Goal: Task Accomplishment & Management: Use online tool/utility

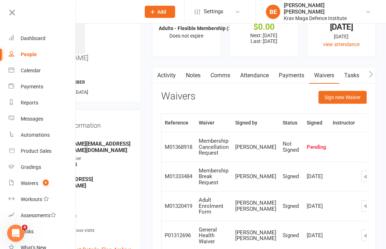
click at [106, 119] on h3 "Contact information" at bounding box center [88, 124] width 88 height 10
click at [26, 75] on link "Calendar" at bounding box center [43, 71] width 68 height 16
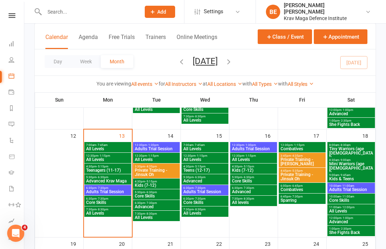
scroll to position [243, 0]
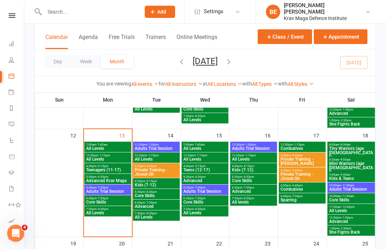
click at [105, 191] on span "Adults Trial Session" at bounding box center [108, 191] width 44 height 4
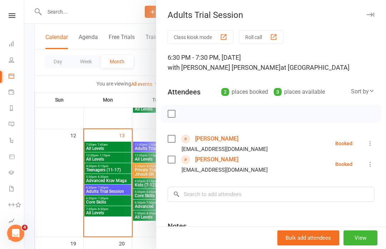
click at [170, 138] on label at bounding box center [171, 138] width 7 height 7
click at [173, 160] on label at bounding box center [171, 159] width 7 height 7
click at [186, 114] on icon "button" at bounding box center [187, 114] width 8 height 8
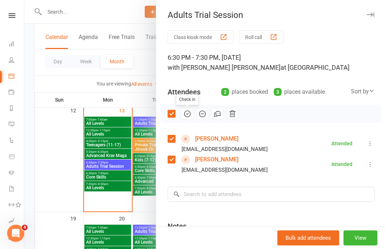
click at [145, 57] on div at bounding box center [205, 124] width 362 height 249
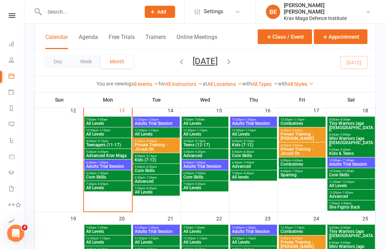
click at [16, 17] on link at bounding box center [11, 15] width 25 height 5
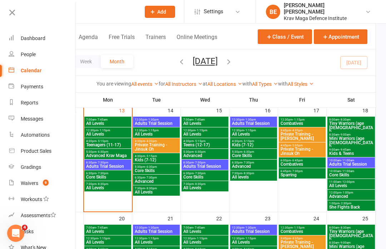
click at [34, 41] on div "Dashboard" at bounding box center [33, 38] width 25 height 6
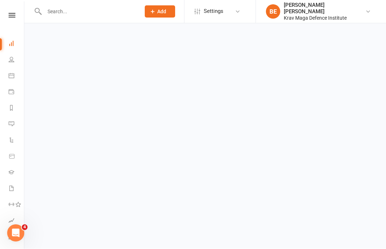
scroll to position [0, 0]
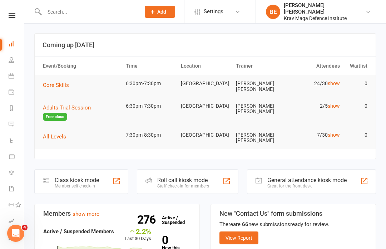
click at [96, 176] on div "Class kiosk mode" at bounding box center [77, 179] width 44 height 7
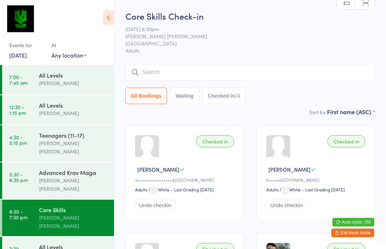
click at [174, 86] on div "All Bookings Waiting Checked in 24" at bounding box center [249, 84] width 249 height 40
click at [165, 80] on input "search" at bounding box center [249, 72] width 249 height 16
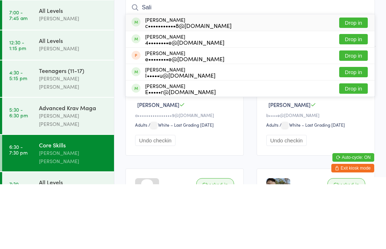
type input "Sali"
click at [353, 82] on button "Drop in" at bounding box center [353, 87] width 29 height 10
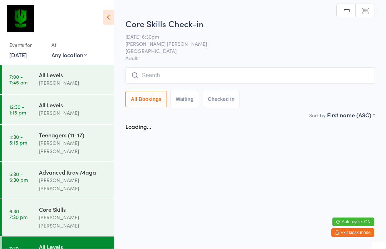
scroll to position [0, 0]
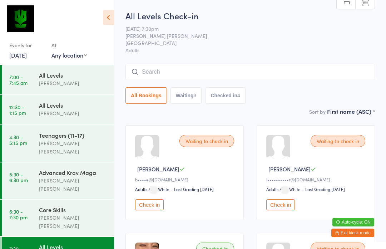
click at [35, 199] on link "6:30 - 7:30 pm Core Skills Ben Edward" at bounding box center [58, 217] width 112 height 36
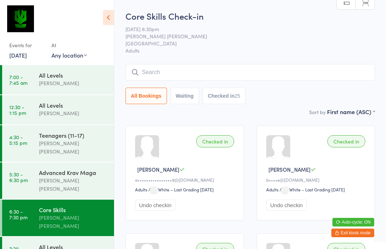
click at [147, 72] on input "search" at bounding box center [249, 72] width 249 height 16
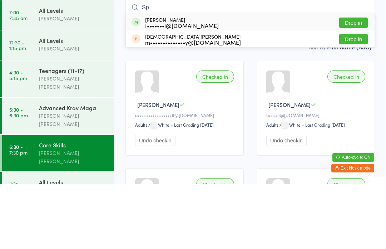
type input "S"
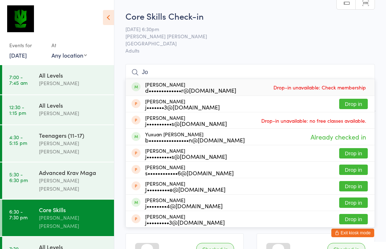
type input "J"
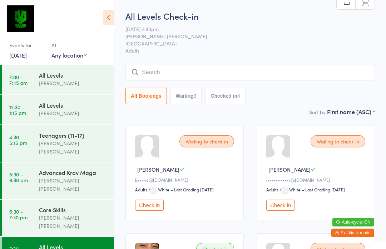
click at [304, 78] on input "search" at bounding box center [249, 72] width 249 height 16
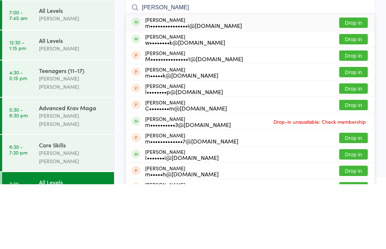
type input "Marce"
click at [354, 82] on button "Drop in" at bounding box center [353, 87] width 29 height 10
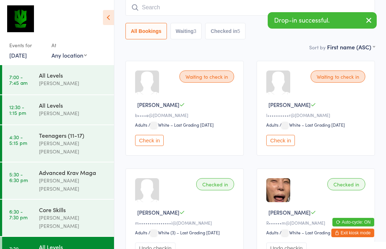
click at [218, 14] on input "search" at bounding box center [249, 7] width 249 height 16
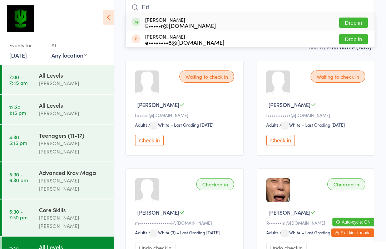
type input "Ed"
click at [201, 36] on div "Eddie Hoe e••••••••8@gmail.com" at bounding box center [184, 39] width 79 height 11
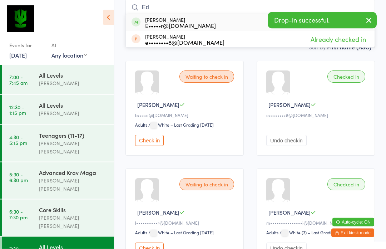
type input "Ed"
click at [201, 26] on div "Ed Santos E•••••r@gmail.com Drop in" at bounding box center [250, 23] width 249 height 16
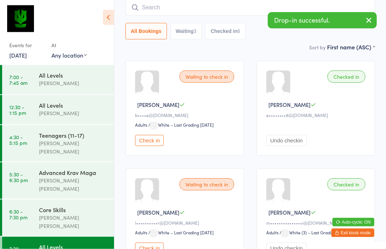
scroll to position [65, 0]
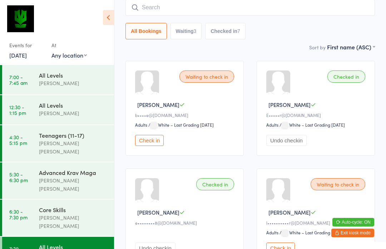
click at [138, 13] on input "search" at bounding box center [249, 7] width 249 height 16
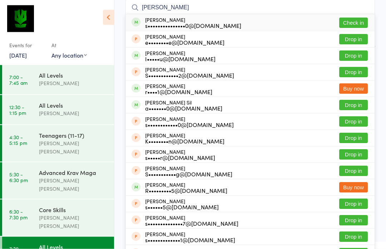
type input "Sam sil"
click at [349, 27] on button "Check in" at bounding box center [353, 23] width 29 height 10
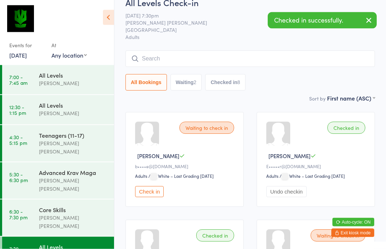
scroll to position [3, 0]
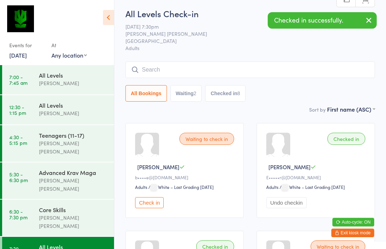
click at [188, 74] on input "search" at bounding box center [249, 69] width 249 height 16
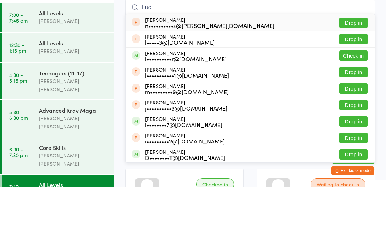
type input "Luc"
click at [357, 113] on button "Check in" at bounding box center [353, 118] width 29 height 10
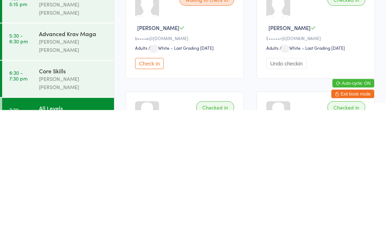
scroll to position [21, 0]
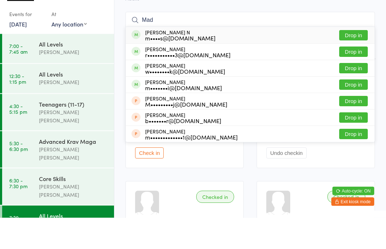
type input "Mad"
click at [357, 61] on button "Drop in" at bounding box center [353, 66] width 29 height 10
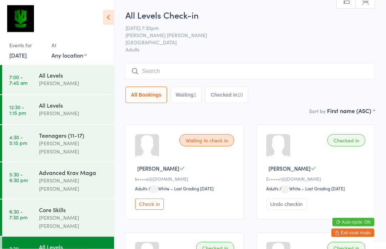
scroll to position [0, 0]
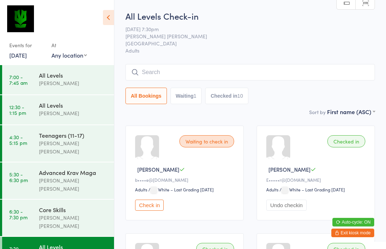
click at [149, 209] on button "Check in" at bounding box center [149, 204] width 29 height 11
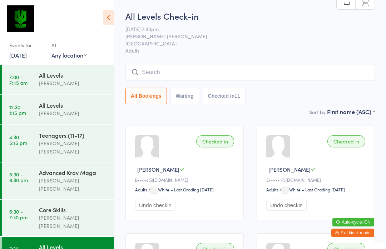
click at [347, 234] on button "Exit kiosk mode" at bounding box center [352, 232] width 43 height 9
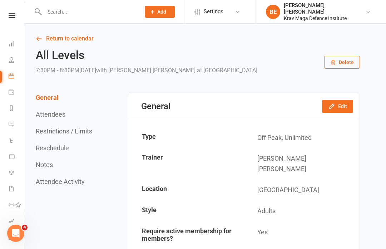
click at [11, 13] on icon at bounding box center [12, 15] width 7 height 5
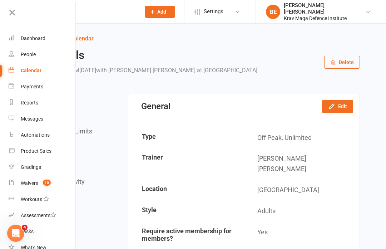
click at [25, 184] on div "Waivers" at bounding box center [30, 183] width 18 height 6
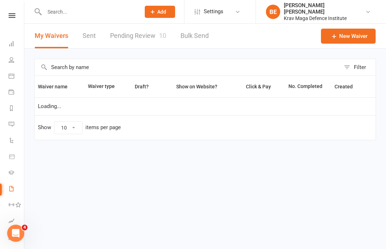
select select "25"
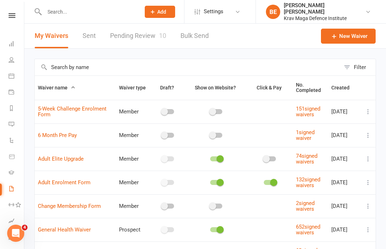
click at [125, 39] on link "Pending Review 10" at bounding box center [138, 36] width 56 height 25
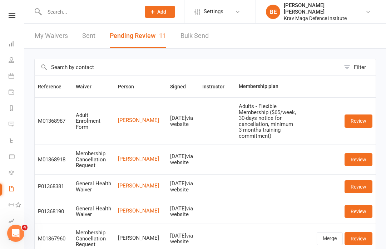
click at [361, 119] on link "Review" at bounding box center [358, 120] width 28 height 13
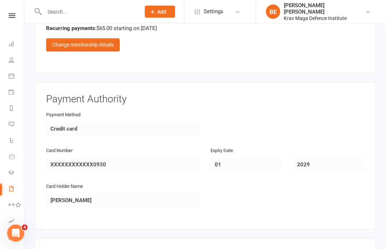
scroll to position [506, 0]
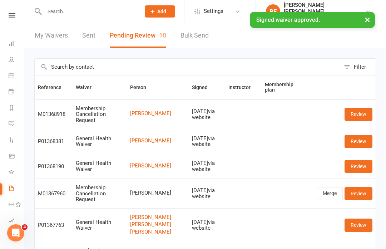
scroll to position [0, 0]
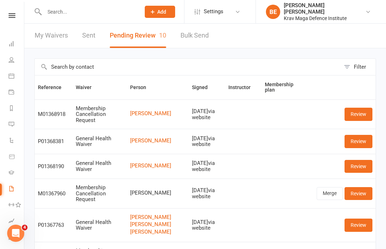
click at [51, 16] on input "text" at bounding box center [88, 12] width 93 height 10
click at [134, 70] on input "text" at bounding box center [187, 67] width 305 height 16
click at [362, 163] on link "Review" at bounding box center [358, 166] width 28 height 13
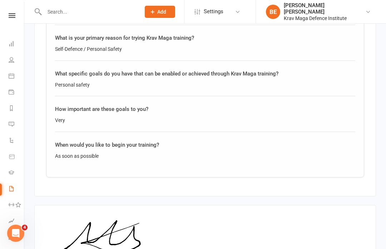
scroll to position [1119, 0]
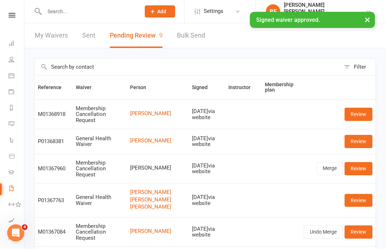
scroll to position [0, 0]
click at [54, 14] on input "text" at bounding box center [88, 12] width 93 height 10
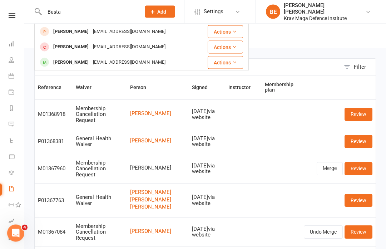
type input "Busta"
click at [63, 48] on div "[PERSON_NAME]" at bounding box center [71, 47] width 40 height 10
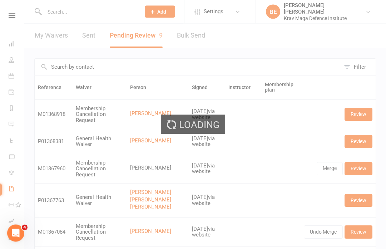
scroll to position [0, 0]
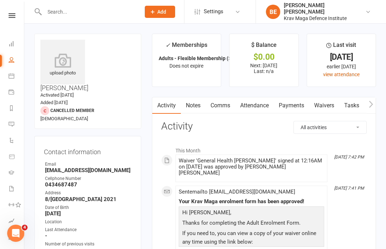
click at [59, 64] on icon at bounding box center [62, 60] width 45 height 14
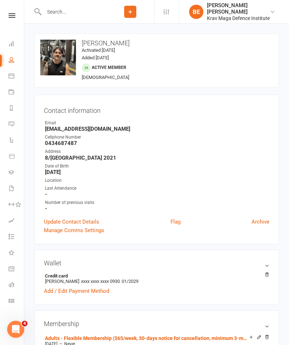
click at [9, 17] on icon at bounding box center [12, 15] width 7 height 5
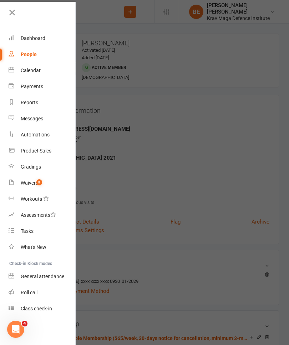
click at [7, 12] on icon at bounding box center [12, 13] width 10 height 10
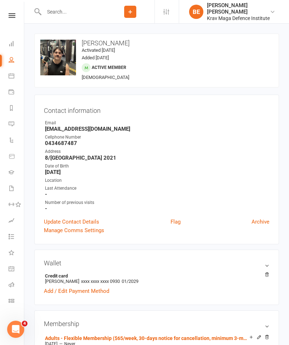
click at [13, 15] on icon at bounding box center [12, 15] width 7 height 5
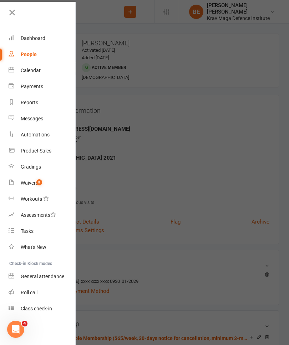
click at [24, 185] on div "Waivers" at bounding box center [30, 183] width 18 height 6
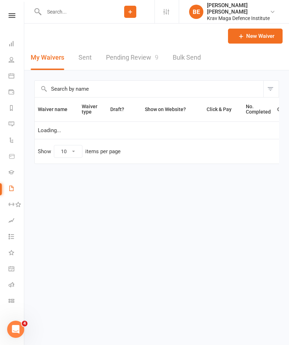
select select "25"
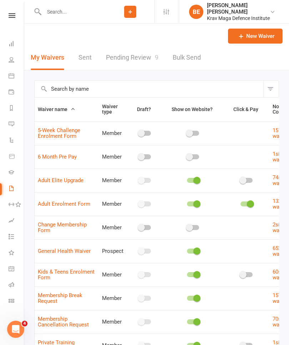
click at [127, 59] on link "Pending Review 9" at bounding box center [132, 57] width 53 height 25
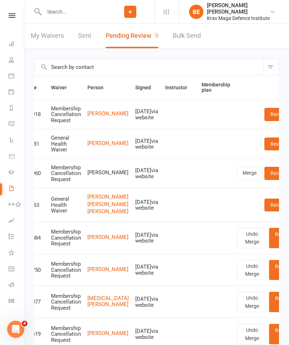
scroll to position [0, 24]
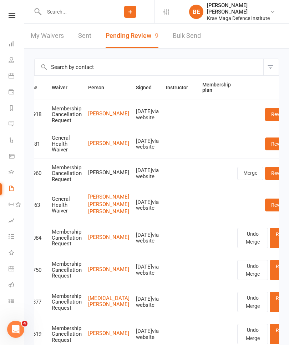
click at [265, 145] on link "Review" at bounding box center [279, 144] width 28 height 13
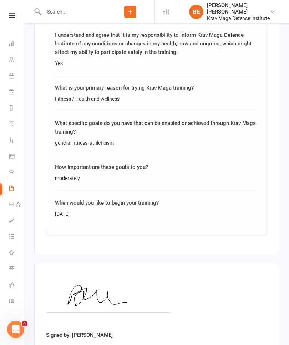
scroll to position [1107, 0]
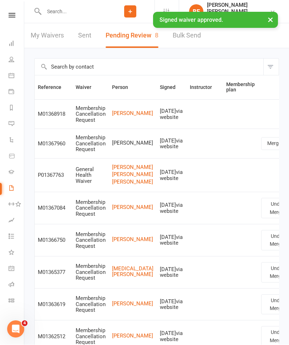
scroll to position [0, 0]
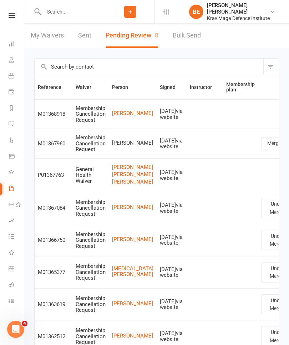
click at [56, 14] on input "text" at bounding box center [74, 12] width 64 height 10
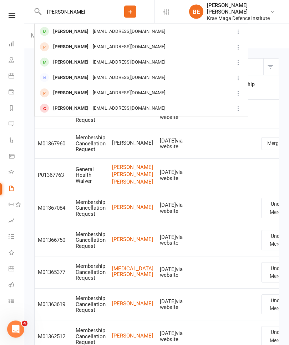
type input "[PERSON_NAME]"
click at [89, 79] on div "[PERSON_NAME]" at bounding box center [71, 78] width 40 height 10
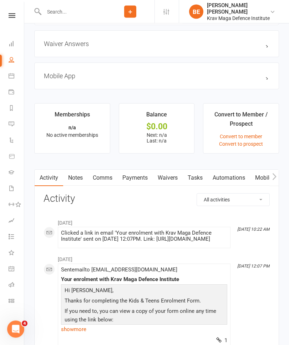
scroll to position [518, 0]
click at [12, 18] on icon at bounding box center [12, 15] width 7 height 5
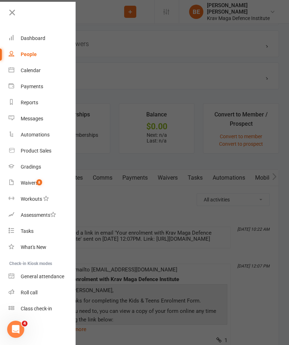
click at [36, 41] on link "Dashboard" at bounding box center [43, 38] width 68 height 16
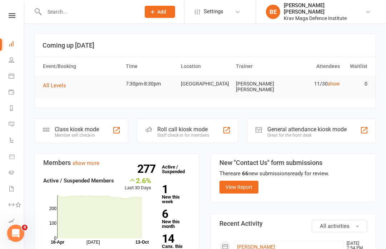
click at [75, 127] on div "Class kiosk mode" at bounding box center [77, 129] width 44 height 7
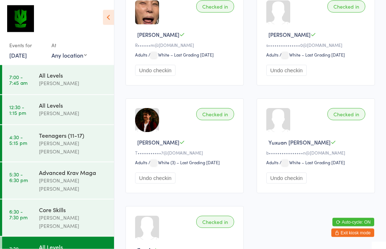
scroll to position [458, 0]
click at [285, 183] on button "Undo checkin" at bounding box center [286, 176] width 40 height 11
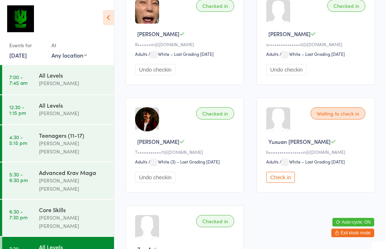
click at [284, 183] on button "Check in" at bounding box center [280, 176] width 29 height 11
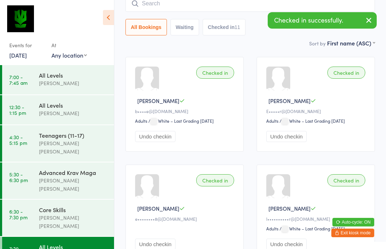
scroll to position [0, 0]
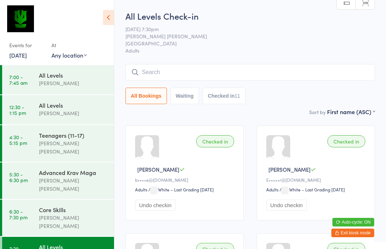
click at [354, 235] on button "Exit kiosk mode" at bounding box center [352, 232] width 43 height 9
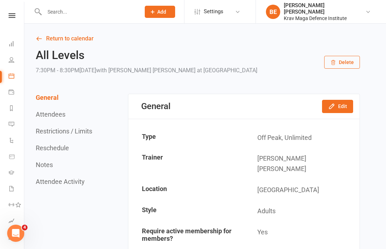
click at [48, 11] on input "text" at bounding box center [88, 12] width 93 height 10
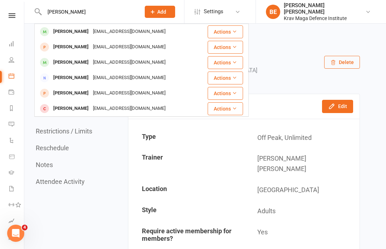
type input "[PERSON_NAME]"
click at [58, 83] on div "[PERSON_NAME]" at bounding box center [71, 78] width 40 height 10
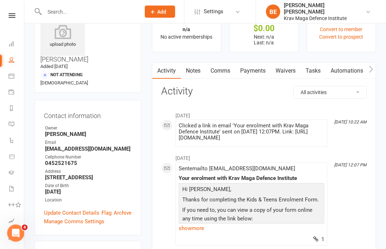
scroll to position [29, 0]
click at [285, 75] on link "Waivers" at bounding box center [285, 71] width 30 height 16
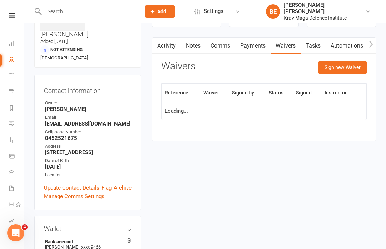
scroll to position [54, 0]
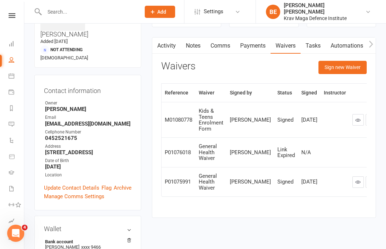
click at [161, 48] on link "Activity" at bounding box center [166, 46] width 29 height 16
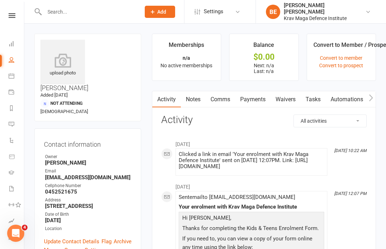
click at [283, 103] on link "Waivers" at bounding box center [285, 99] width 30 height 16
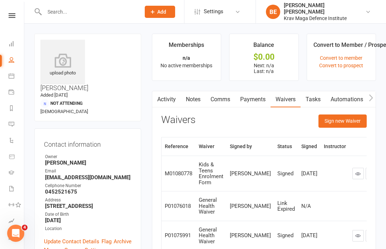
click at [349, 120] on button "Sign new Waiver" at bounding box center [342, 120] width 48 height 13
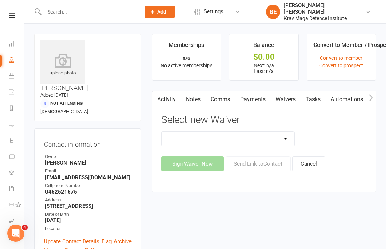
click at [277, 140] on select "5-Week Challenge Enrolment Form 6 Month Pre Pay Adult Elite Upgrade Adult Enrol…" at bounding box center [227, 138] width 133 height 14
select select "11850"
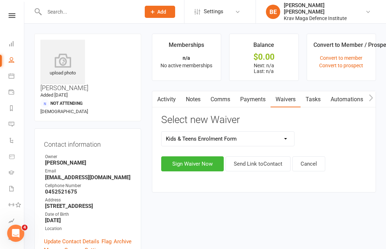
click at [262, 165] on button "Send Link to Contact" at bounding box center [257, 163] width 65 height 15
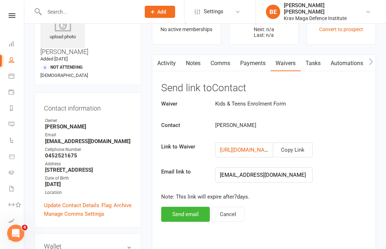
scroll to position [36, 0]
click at [187, 213] on button "Send email" at bounding box center [185, 213] width 49 height 15
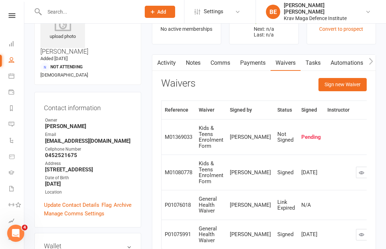
click at [6, 16] on link at bounding box center [11, 15] width 25 height 5
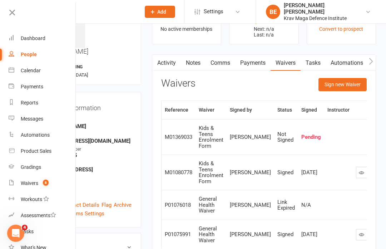
click at [22, 42] on link "Dashboard" at bounding box center [43, 38] width 68 height 16
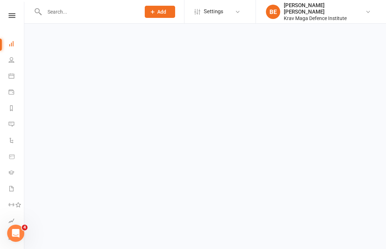
scroll to position [0, 0]
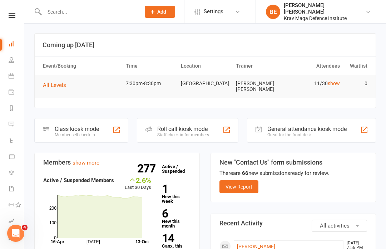
click at [64, 132] on div "Member self check-in" at bounding box center [77, 134] width 44 height 5
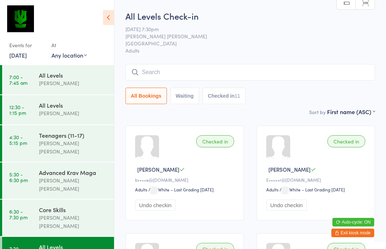
click at [135, 68] on input "search" at bounding box center [249, 72] width 249 height 16
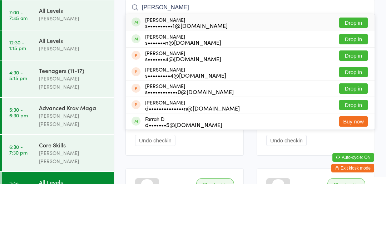
type input "[PERSON_NAME]"
click at [358, 82] on button "Drop in" at bounding box center [353, 87] width 29 height 10
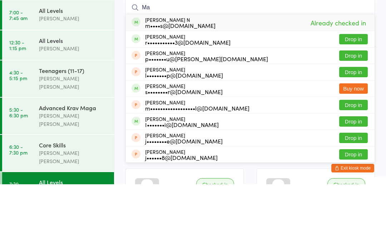
type input "M"
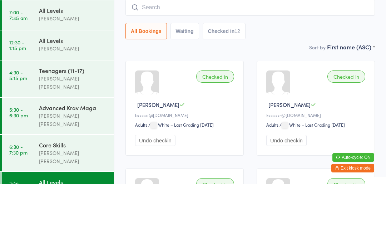
scroll to position [65, 0]
